Goal: Task Accomplishment & Management: Use online tool/utility

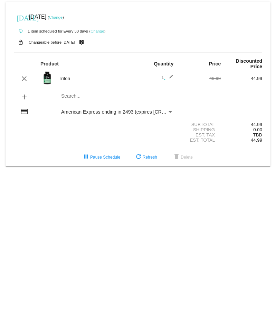
click at [106, 89] on mat-card "today Sep 28 2025 ( Change ) autorenew 1 item scheduled for Every 30 days ( Cha…" at bounding box center [138, 84] width 265 height 164
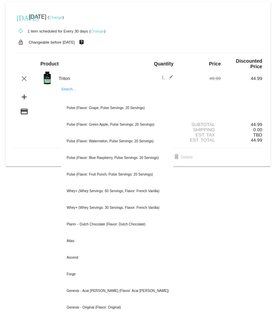
click at [115, 93] on input "Search..." at bounding box center [117, 96] width 112 height 6
click at [238, 87] on div "add Search... Pulse (Flavor: Grape, Pulse Servings: 20 Servings) Pulse (Flavor:…" at bounding box center [138, 97] width 249 height 20
